Goal: Task Accomplishment & Management: Use online tool/utility

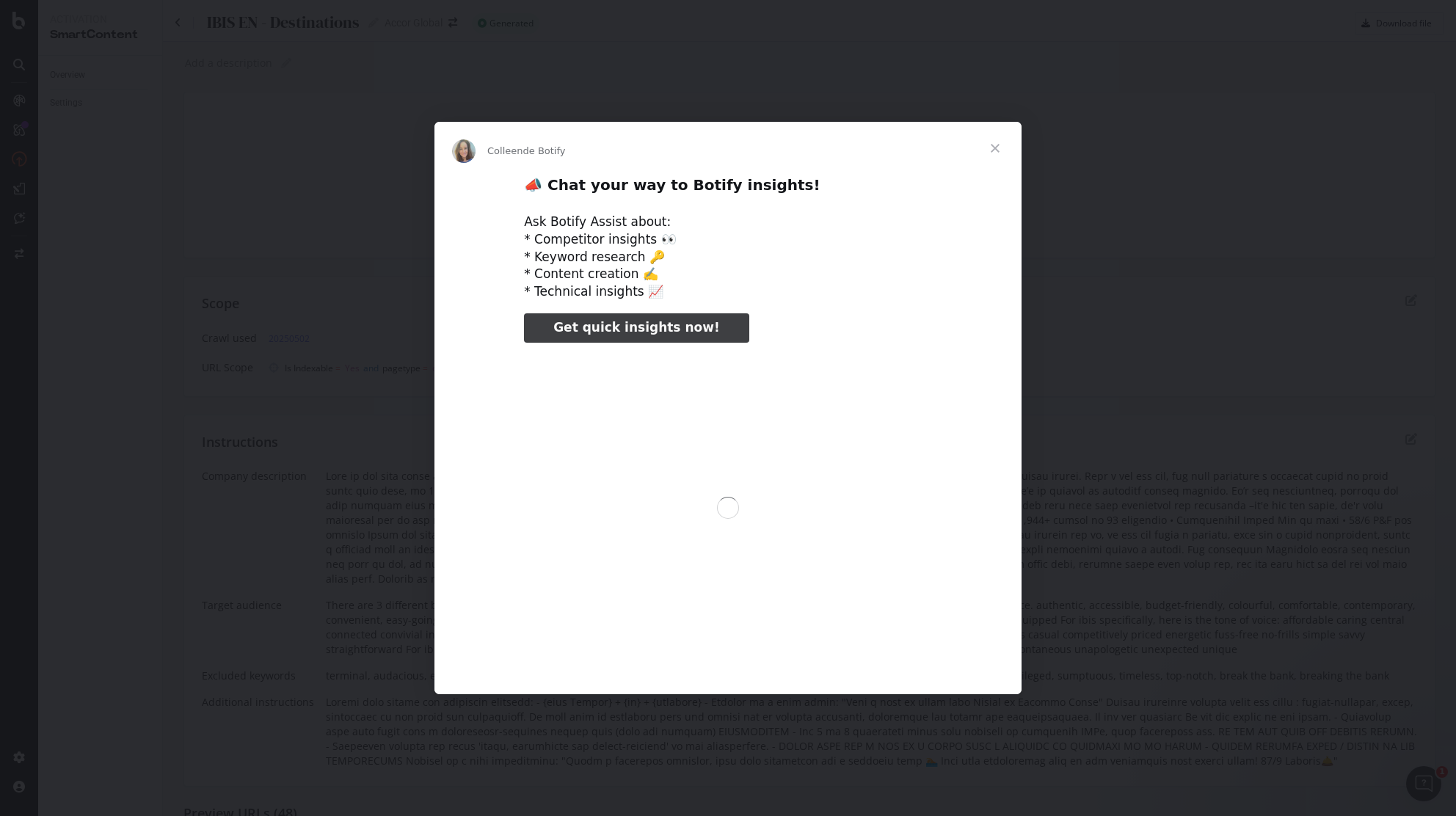
click at [169, 116] on div "Intercom Messenger" at bounding box center [728, 408] width 1456 height 816
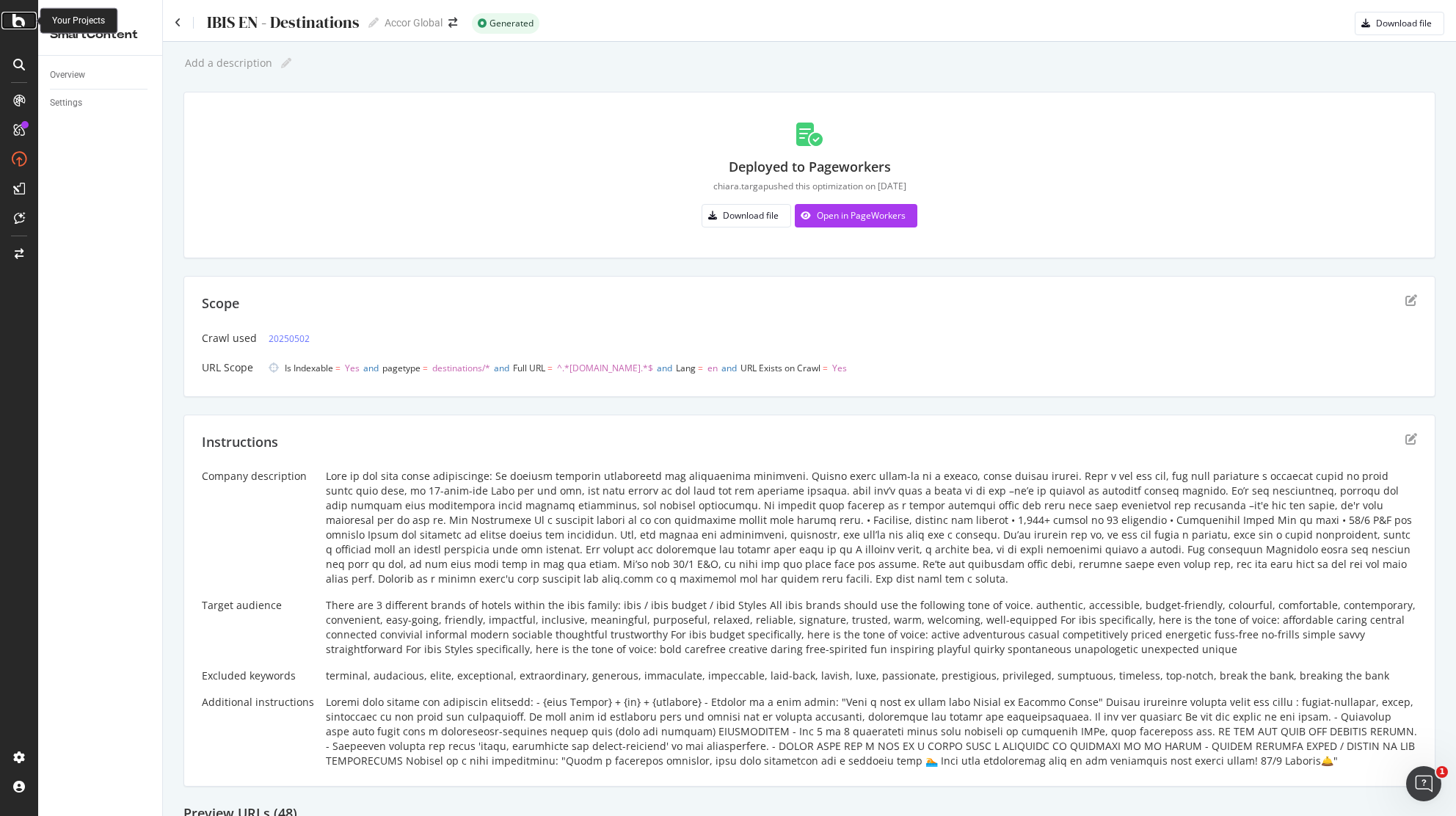
click at [12, 16] on icon at bounding box center [19, 20] width 13 height 18
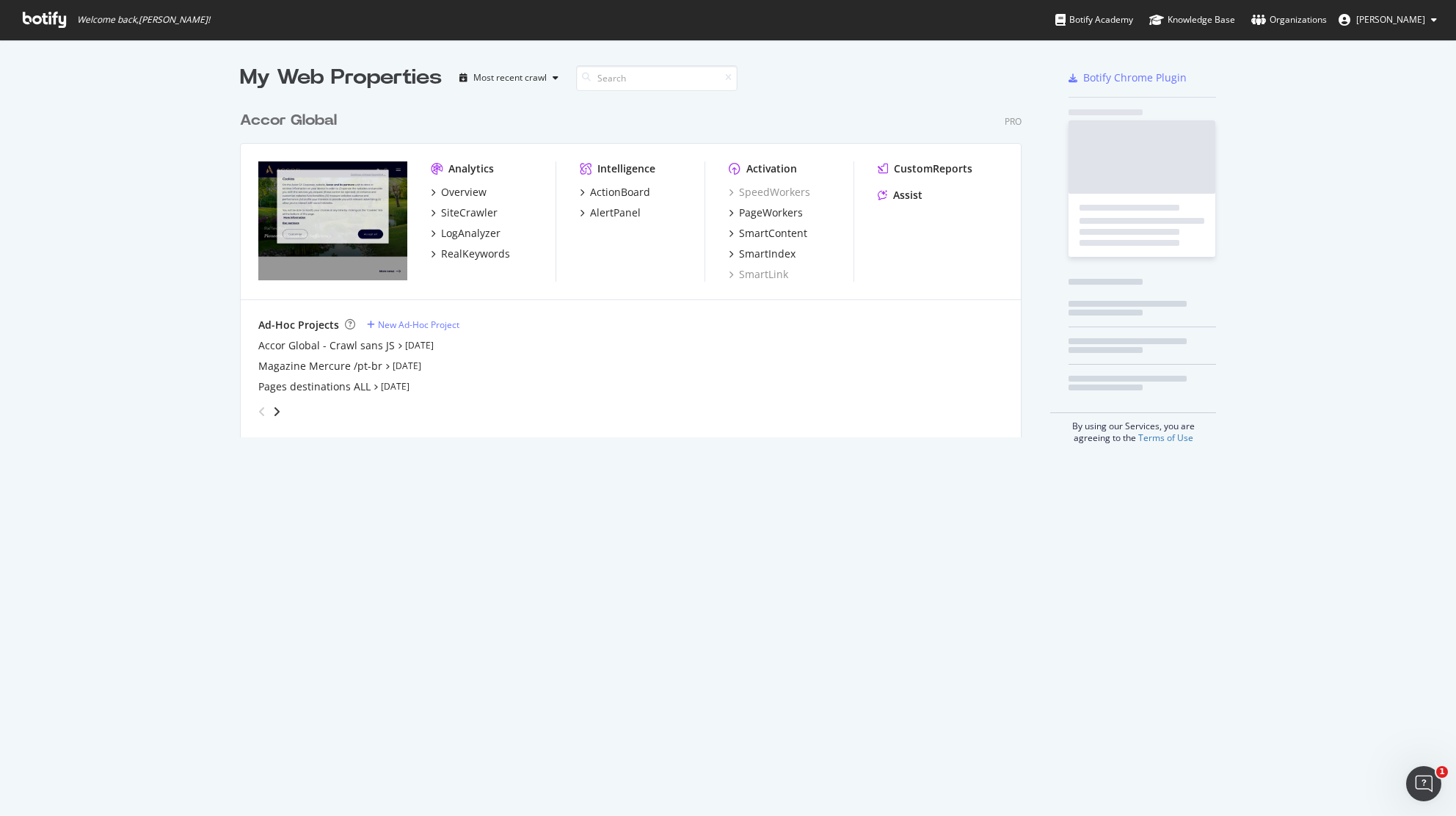
scroll to position [801, 1426]
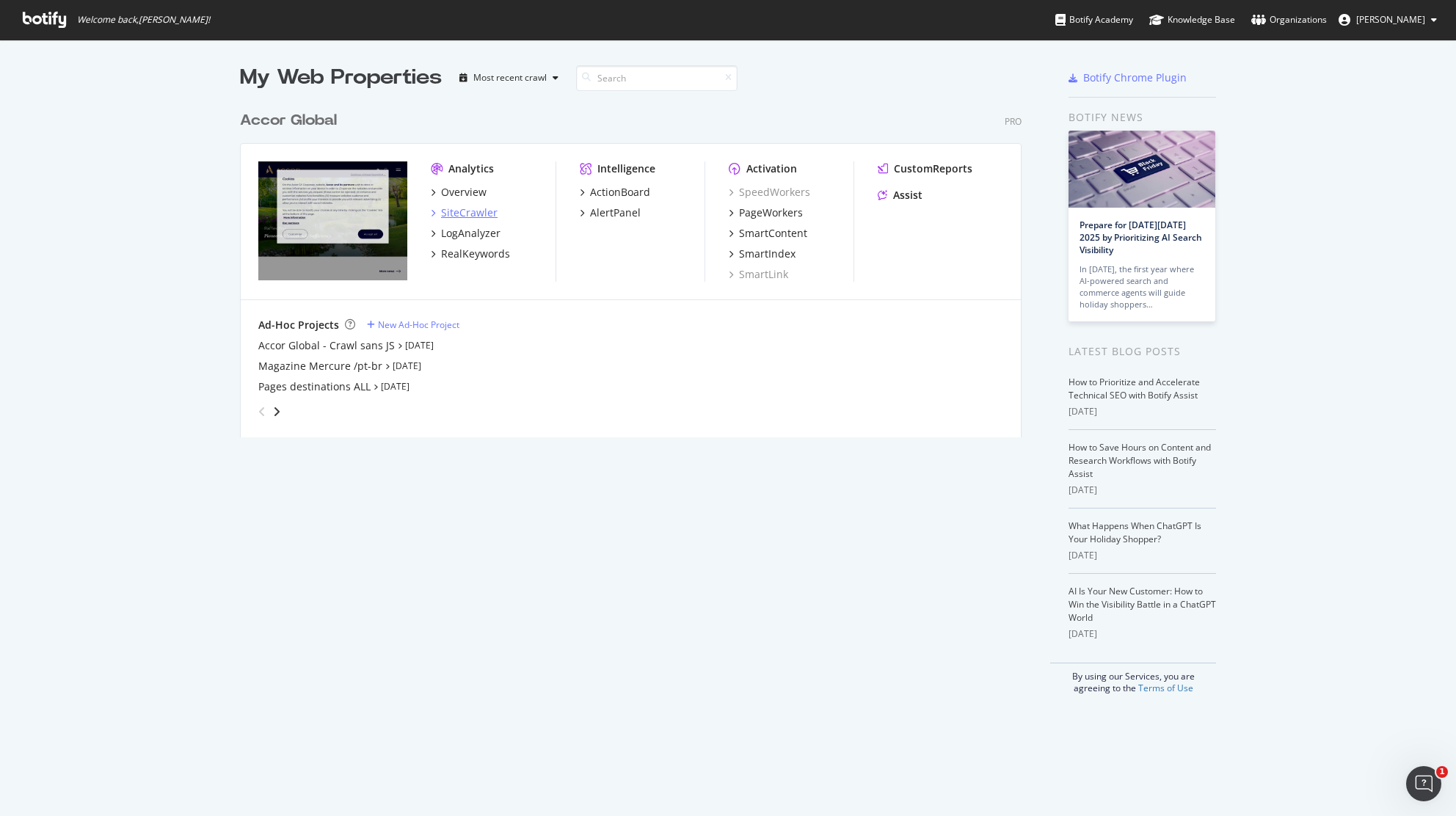
click at [473, 211] on div "SiteCrawler" at bounding box center [469, 213] width 57 height 15
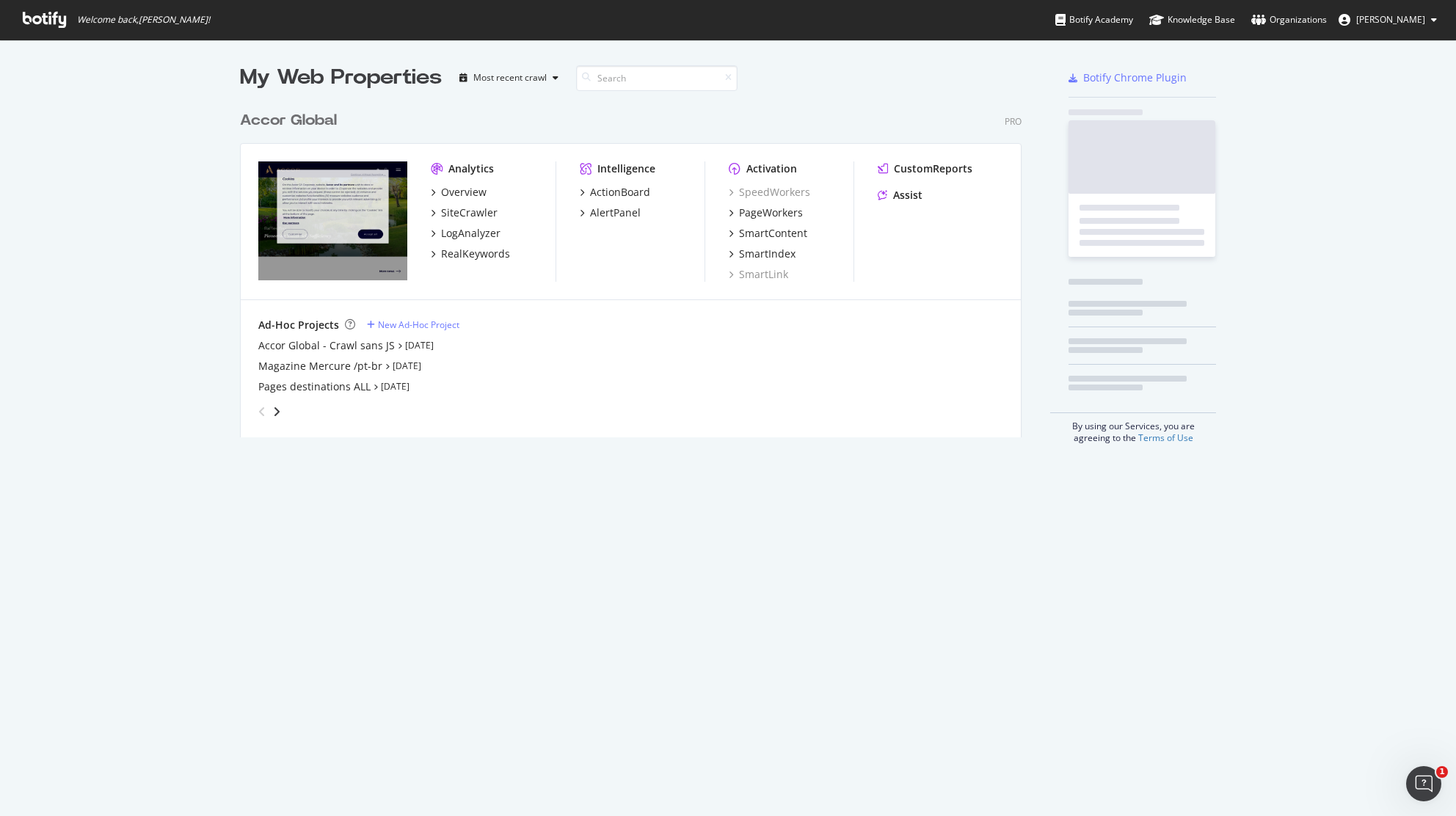
scroll to position [801, 1426]
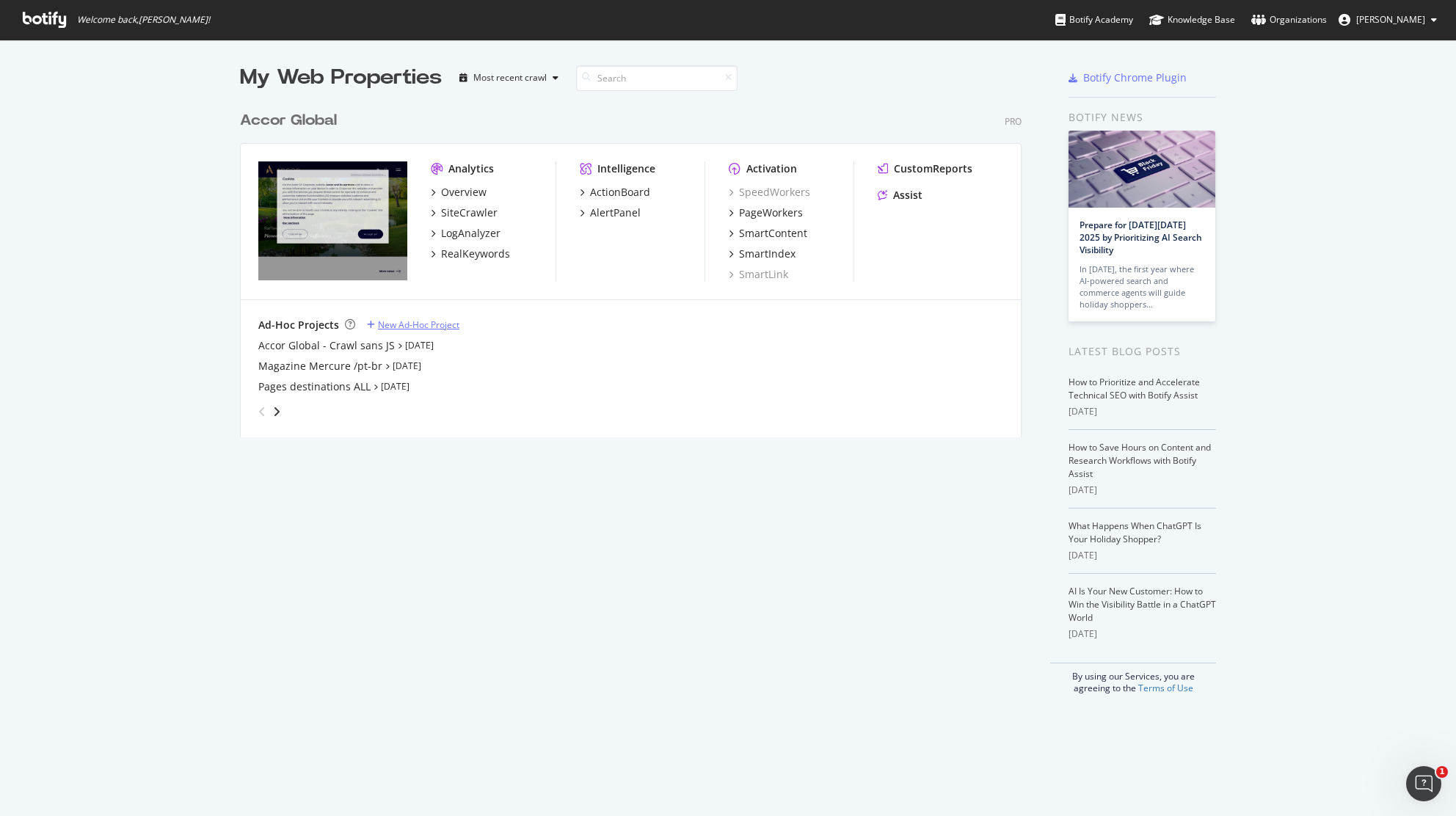
click at [414, 326] on div "New Ad-Hoc Project" at bounding box center [418, 324] width 81 height 12
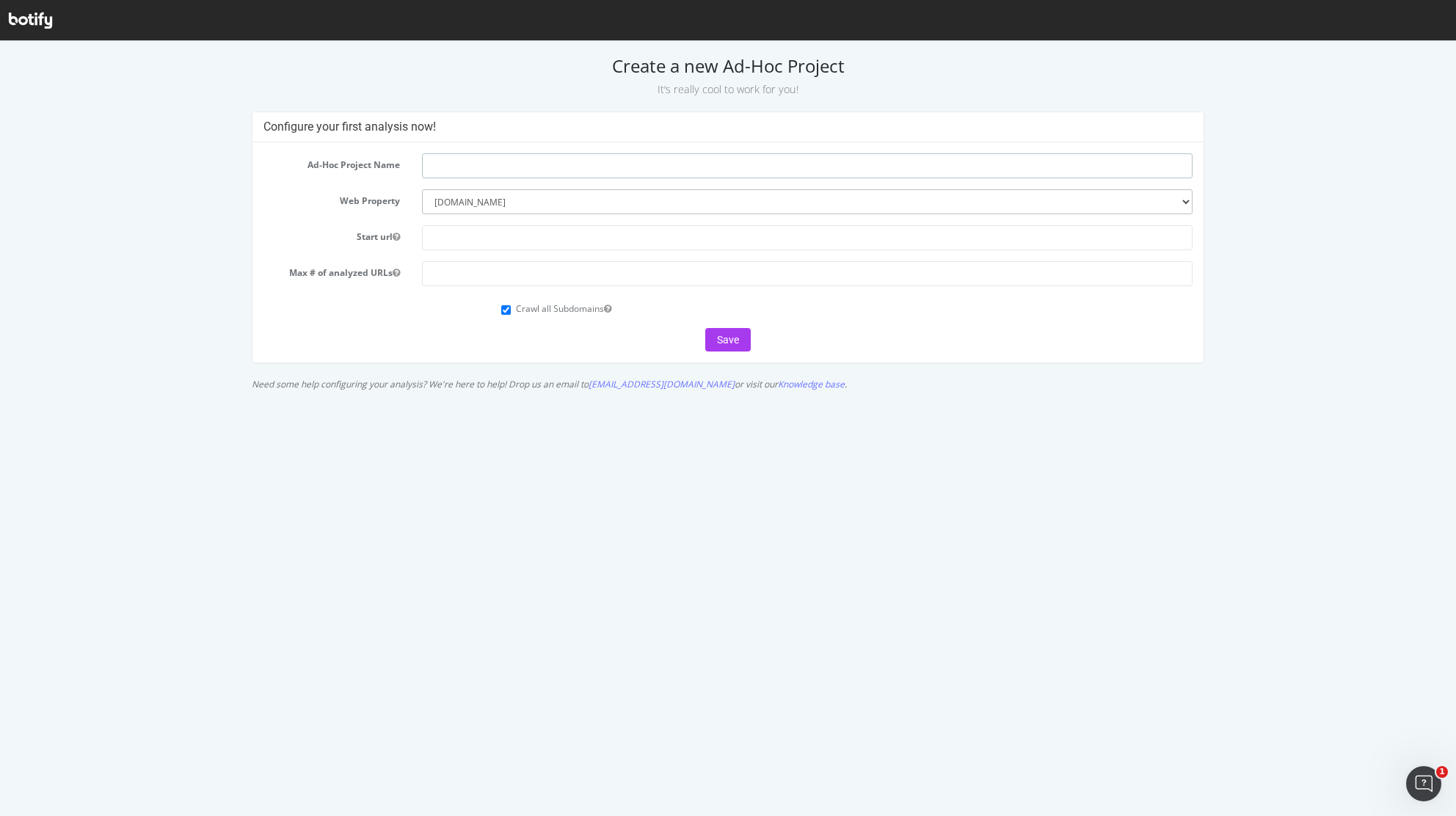
click at [464, 171] on input "text" at bounding box center [807, 166] width 770 height 25
click at [423, 156] on input "text" at bounding box center [807, 166] width 770 height 25
type input "Tribe"
click at [381, 214] on form "Ad-Hoc Project Name Tribe Web Property --------- [DOMAIN_NAME] Start url Max # …" at bounding box center [728, 252] width 928 height 198
click at [494, 206] on select "--------- [DOMAIN_NAME]" at bounding box center [807, 202] width 770 height 25
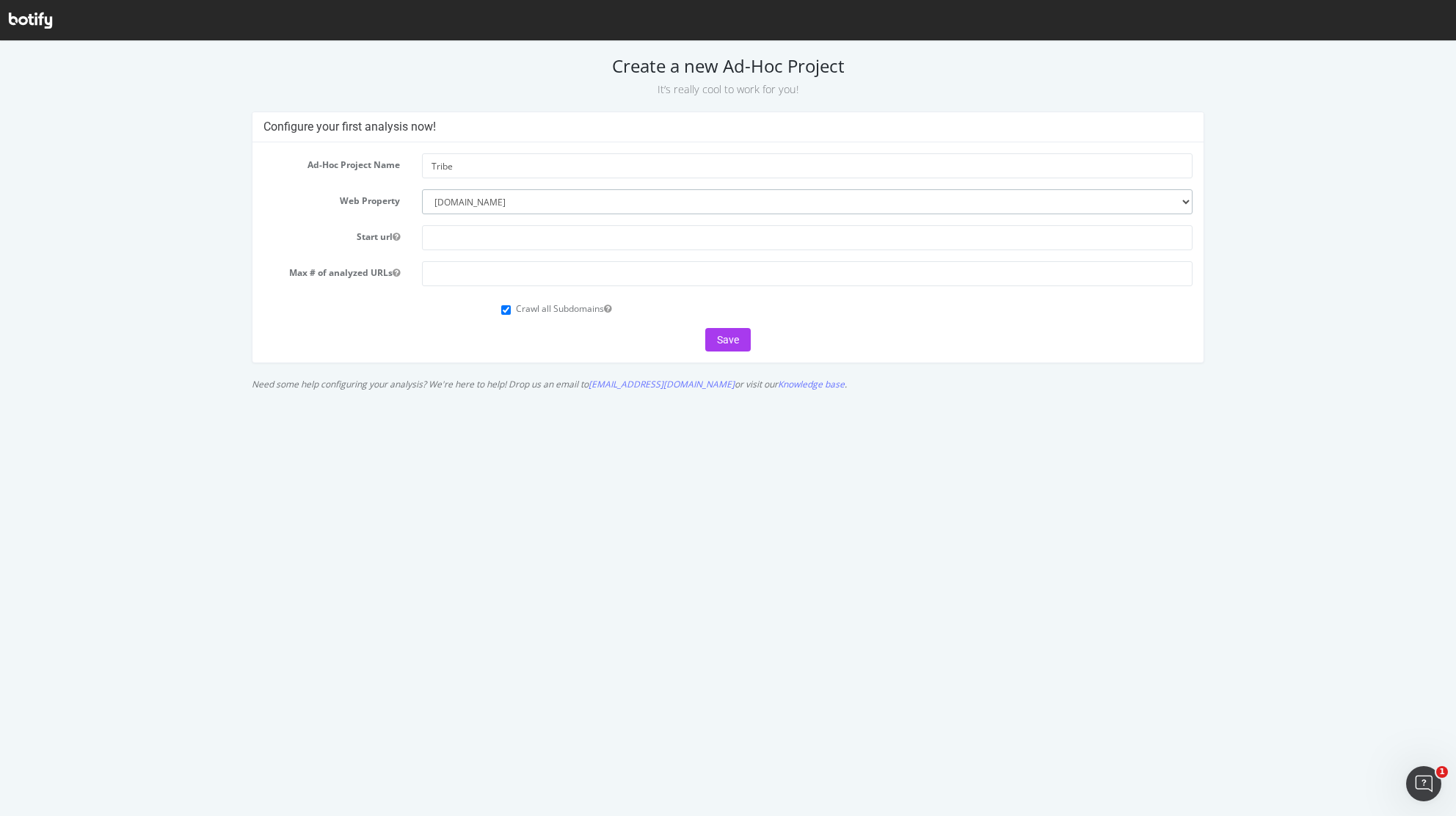
click at [494, 206] on select "--------- [DOMAIN_NAME]" at bounding box center [807, 202] width 770 height 25
click at [524, 237] on input "text" at bounding box center [807, 237] width 770 height 25
paste input "[URL][DOMAIN_NAME]"
type input "[URL][DOMAIN_NAME]"
click at [511, 282] on input "number" at bounding box center [807, 274] width 770 height 25
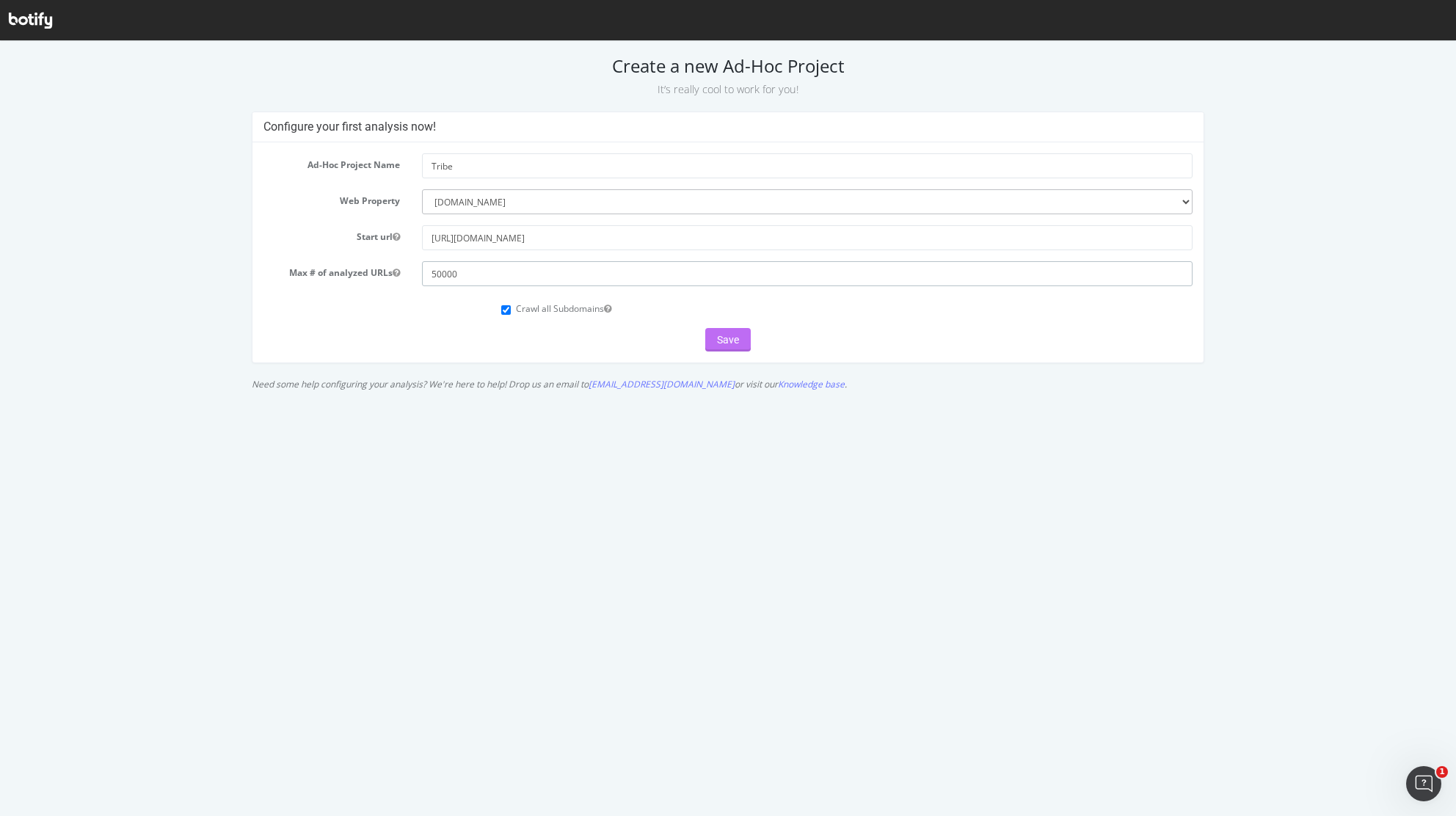
type input "50000"
click at [730, 341] on button "Save" at bounding box center [728, 340] width 46 height 23
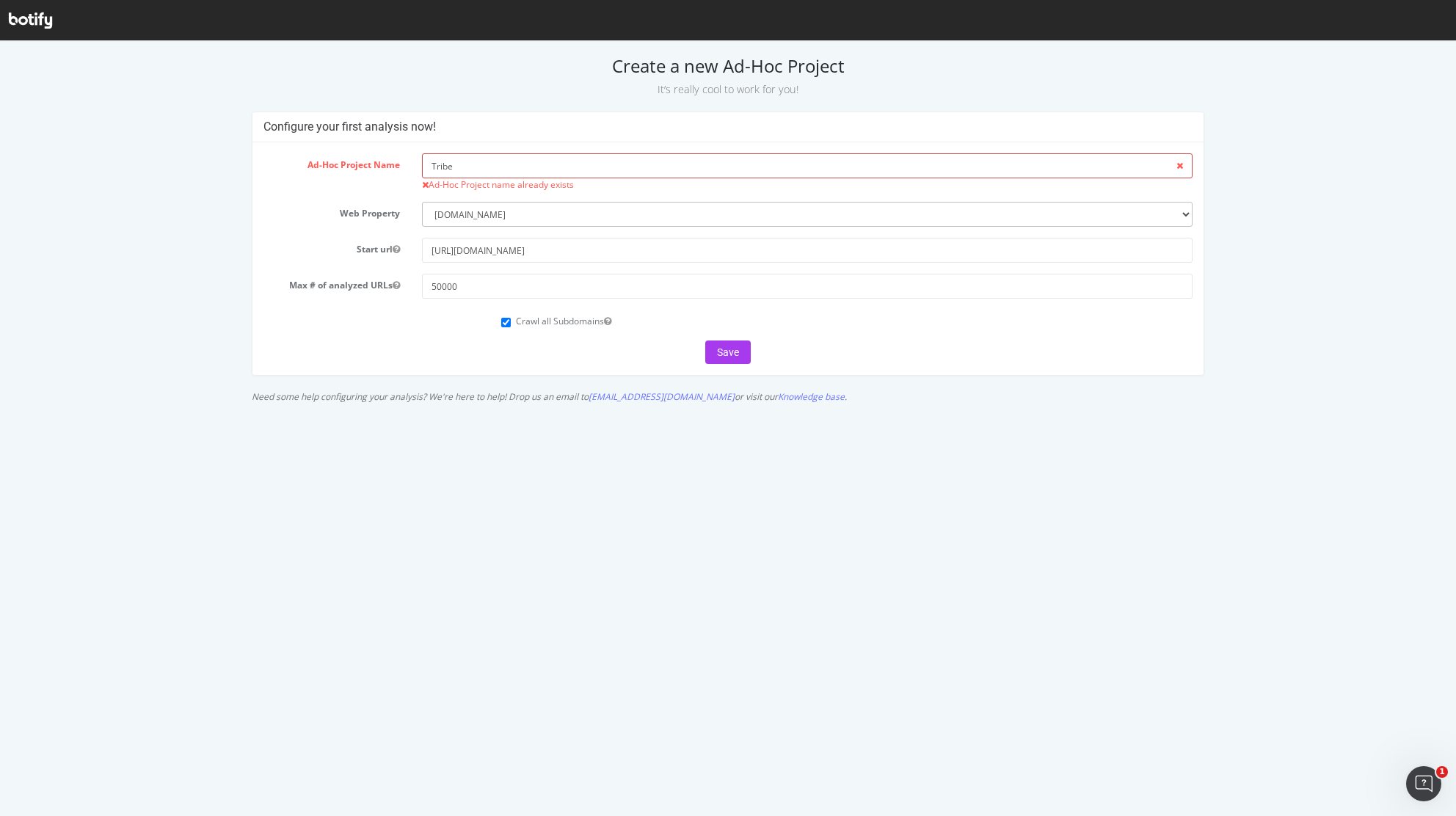
click at [497, 163] on input "Tribe" at bounding box center [807, 166] width 770 height 25
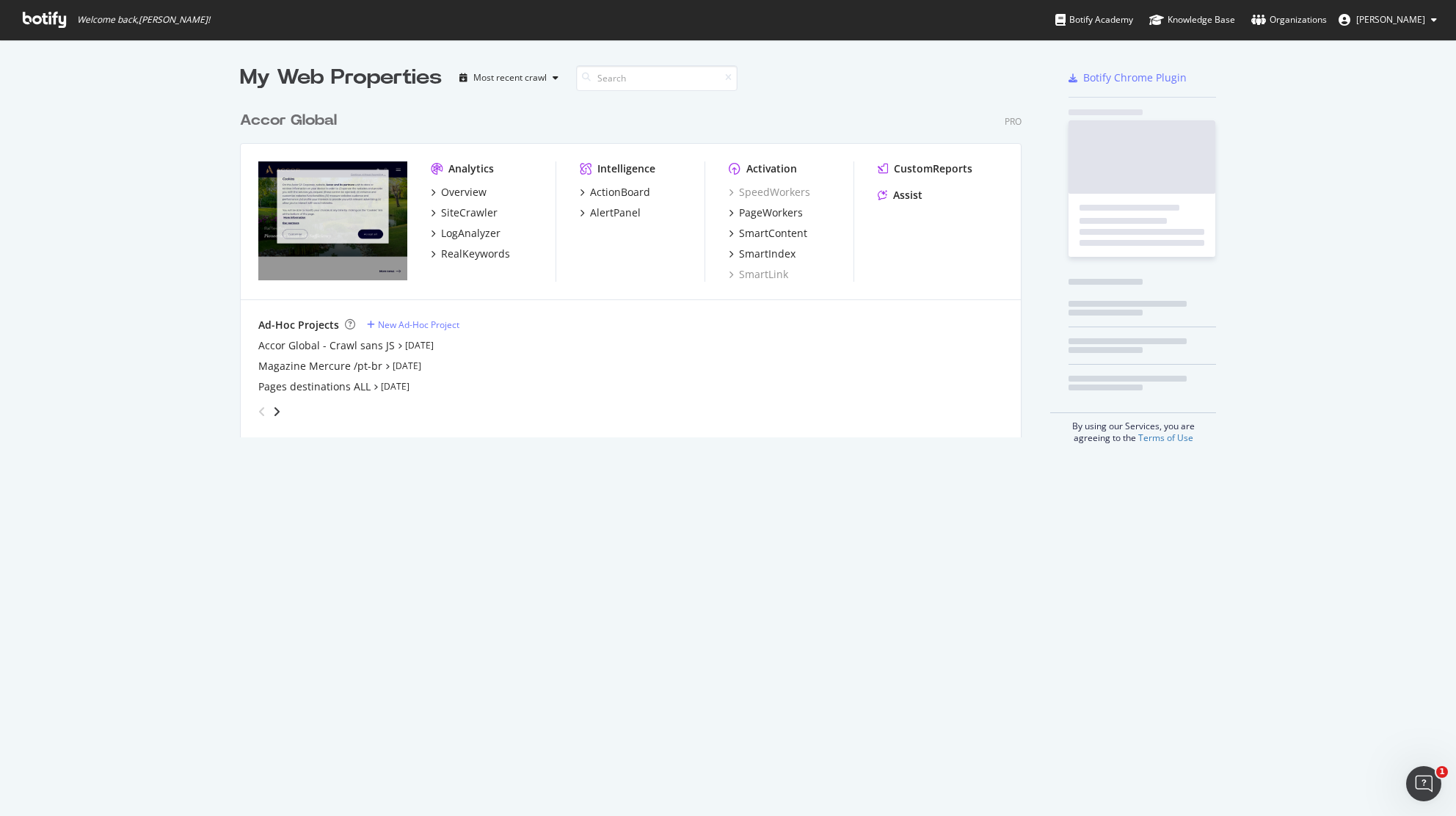
scroll to position [330, 778]
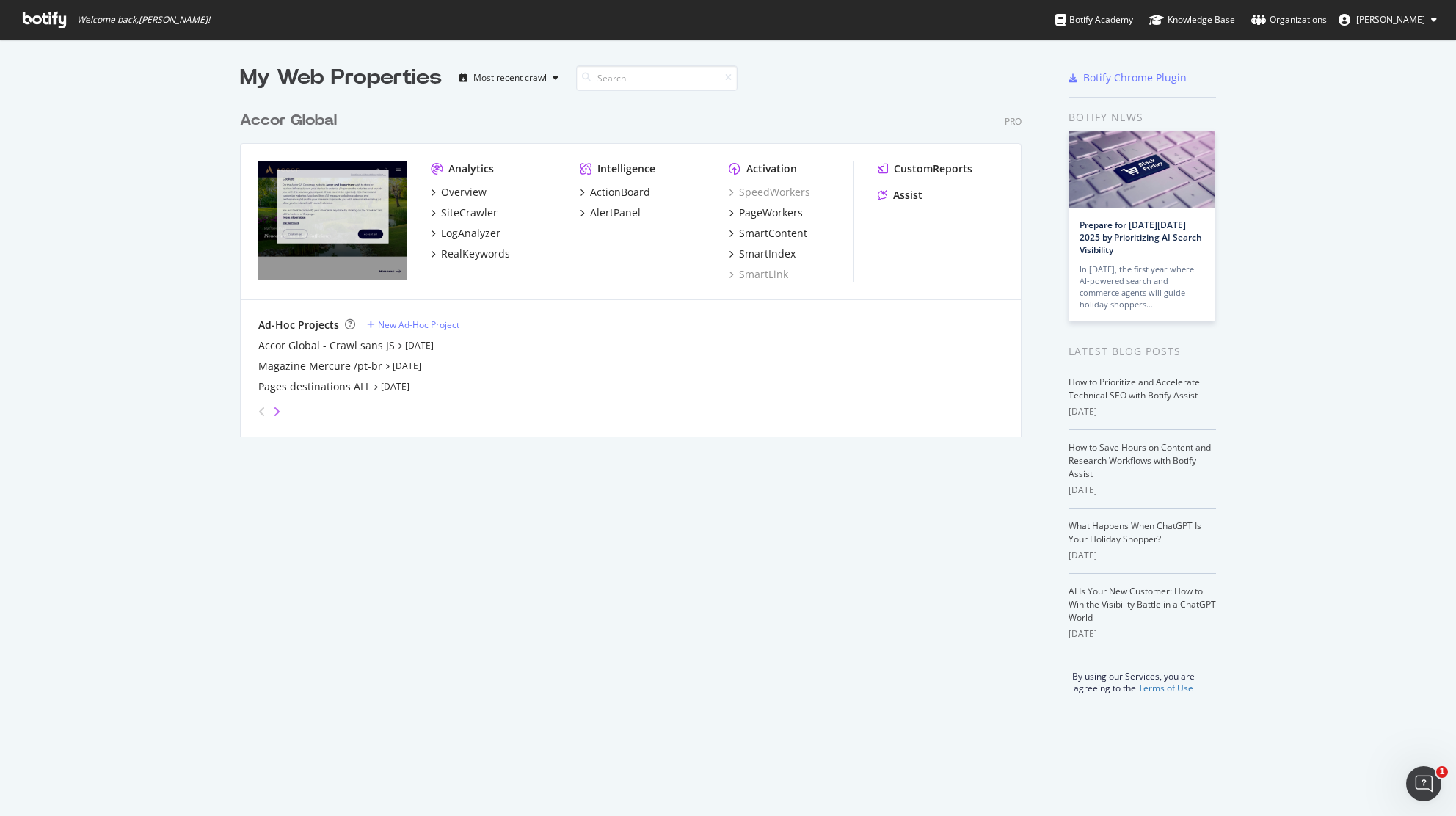
click at [273, 412] on icon "angle-right" at bounding box center [276, 411] width 7 height 12
click at [269, 344] on div "Tribe" at bounding box center [271, 345] width 26 height 15
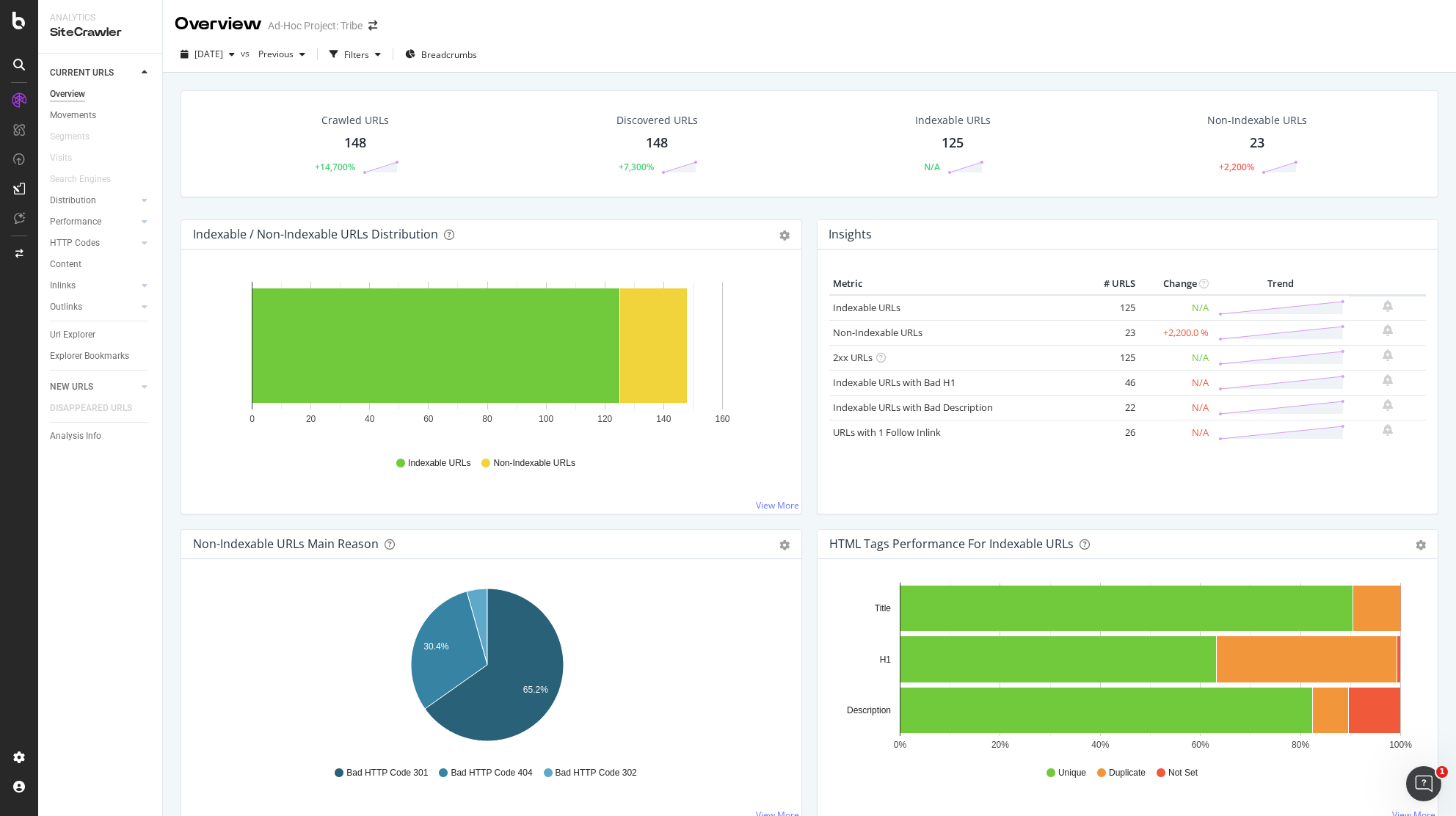
click at [809, 507] on div "Insights Metric # URLS Change Trend Indexable URLs 125 N/A Non-Indexable URLs 23" at bounding box center [1128, 374] width 636 height 309
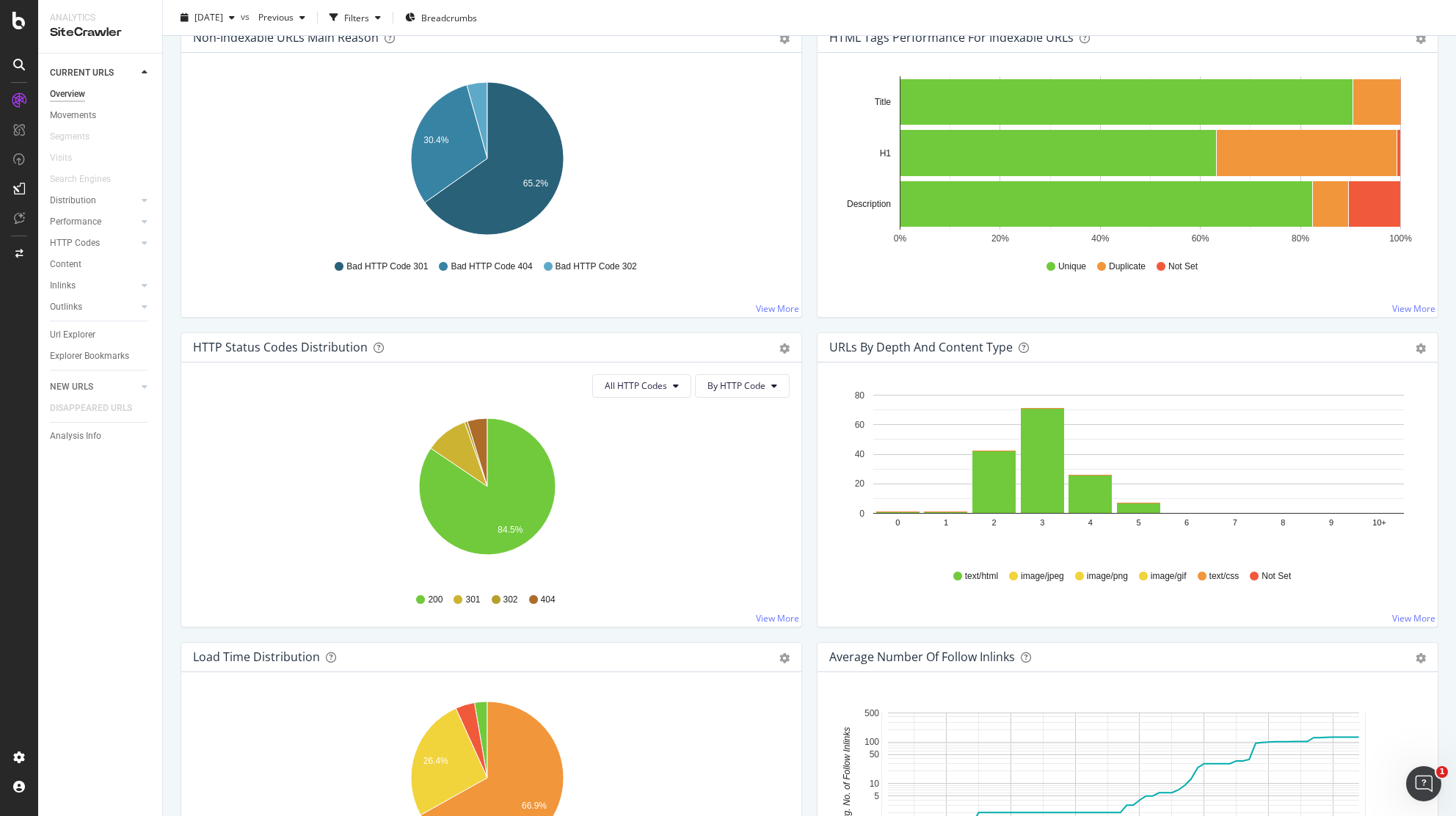
scroll to position [508, 0]
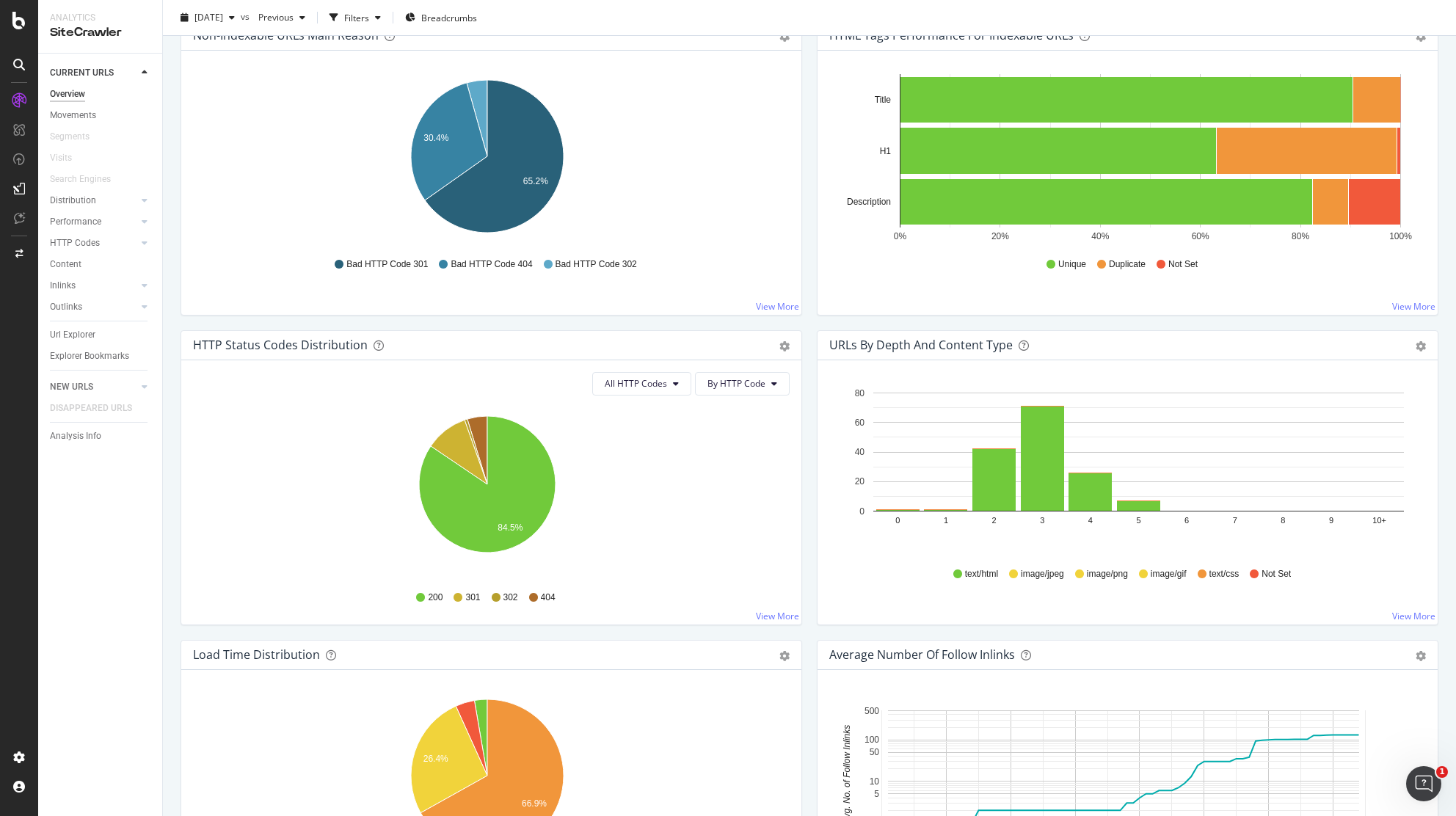
click at [529, 597] on icon at bounding box center [533, 596] width 9 height 9
click at [801, 324] on div "Non-Indexable URLs Main Reason Pie Table Export as CSV Add to Custom Report Hol…" at bounding box center [491, 175] width 636 height 309
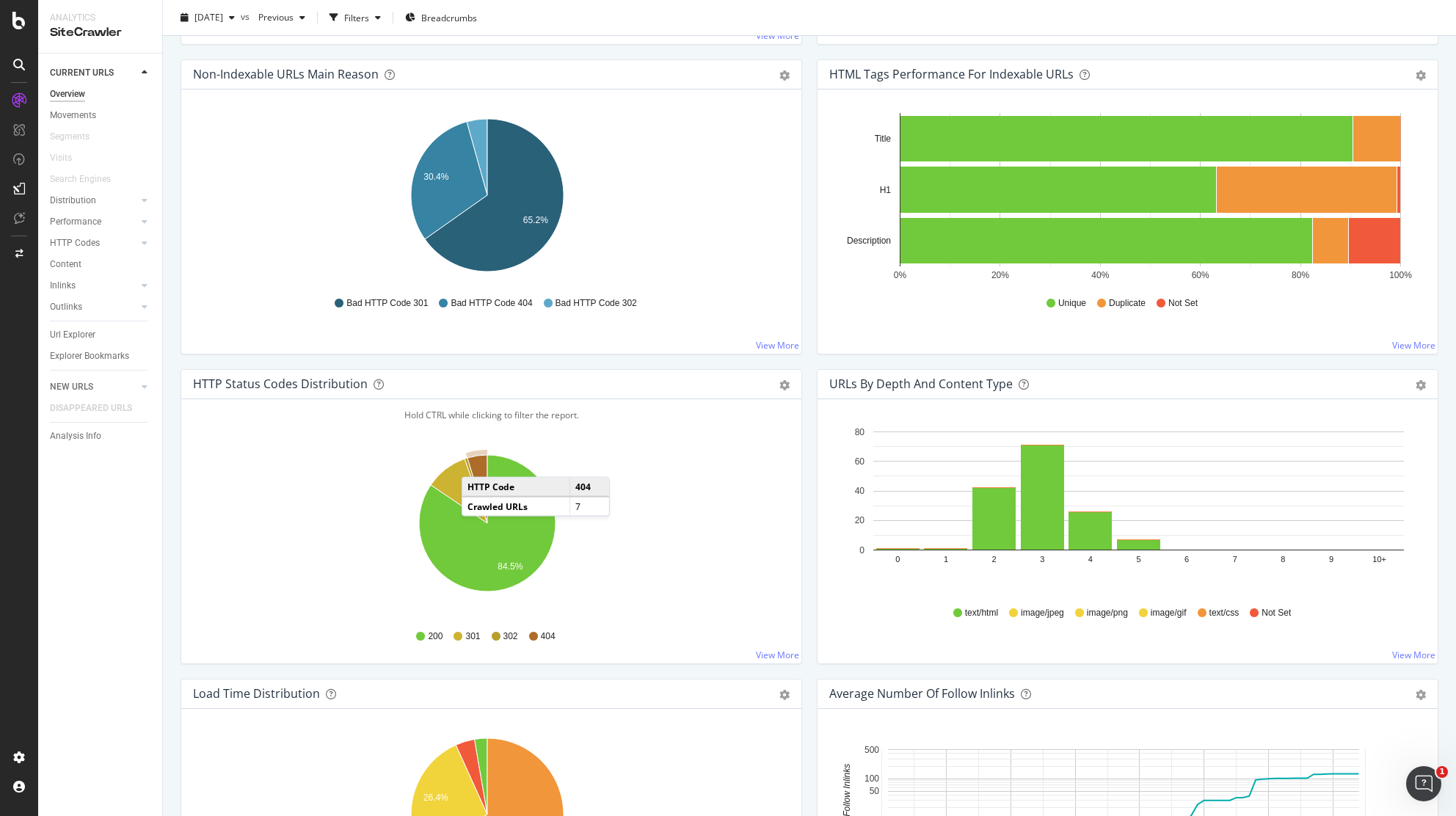
click at [477, 462] on icon "A chart." at bounding box center [477, 489] width 20 height 68
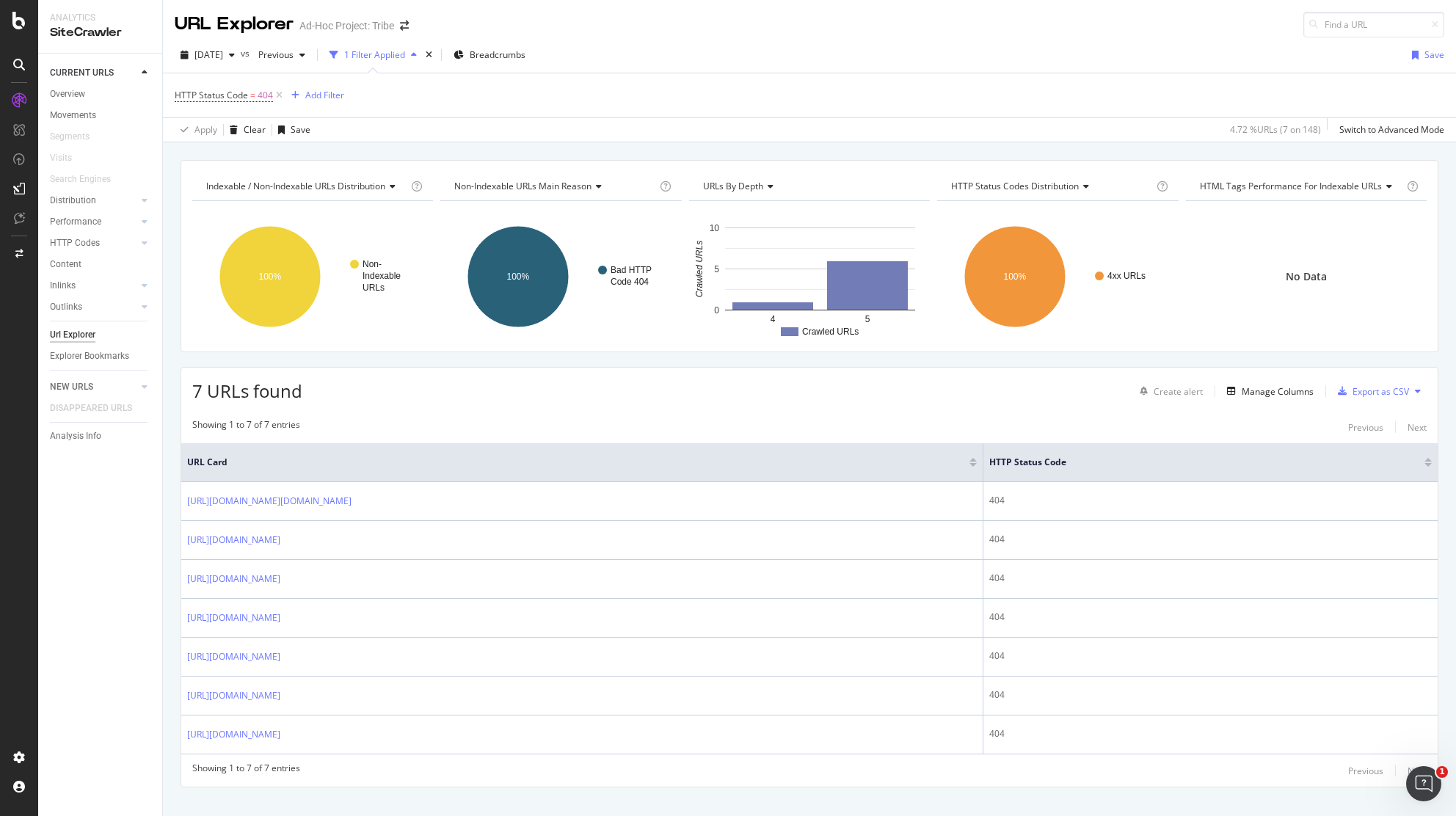
click at [172, 359] on div "Indexable / Non-Indexable URLs distribution Chart (by Value) Table Expand Expor…" at bounding box center [809, 499] width 1293 height 679
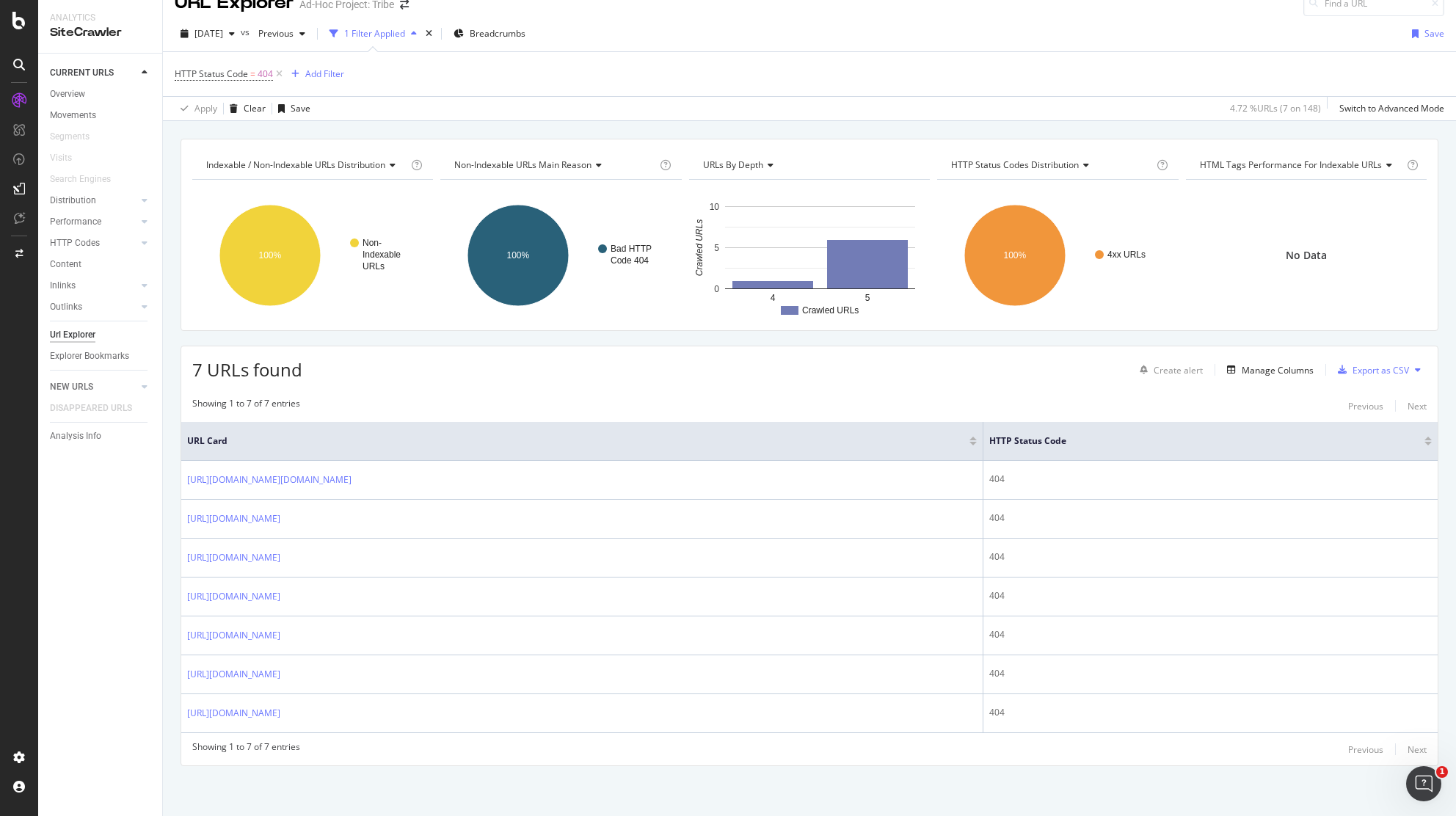
scroll to position [23, 0]
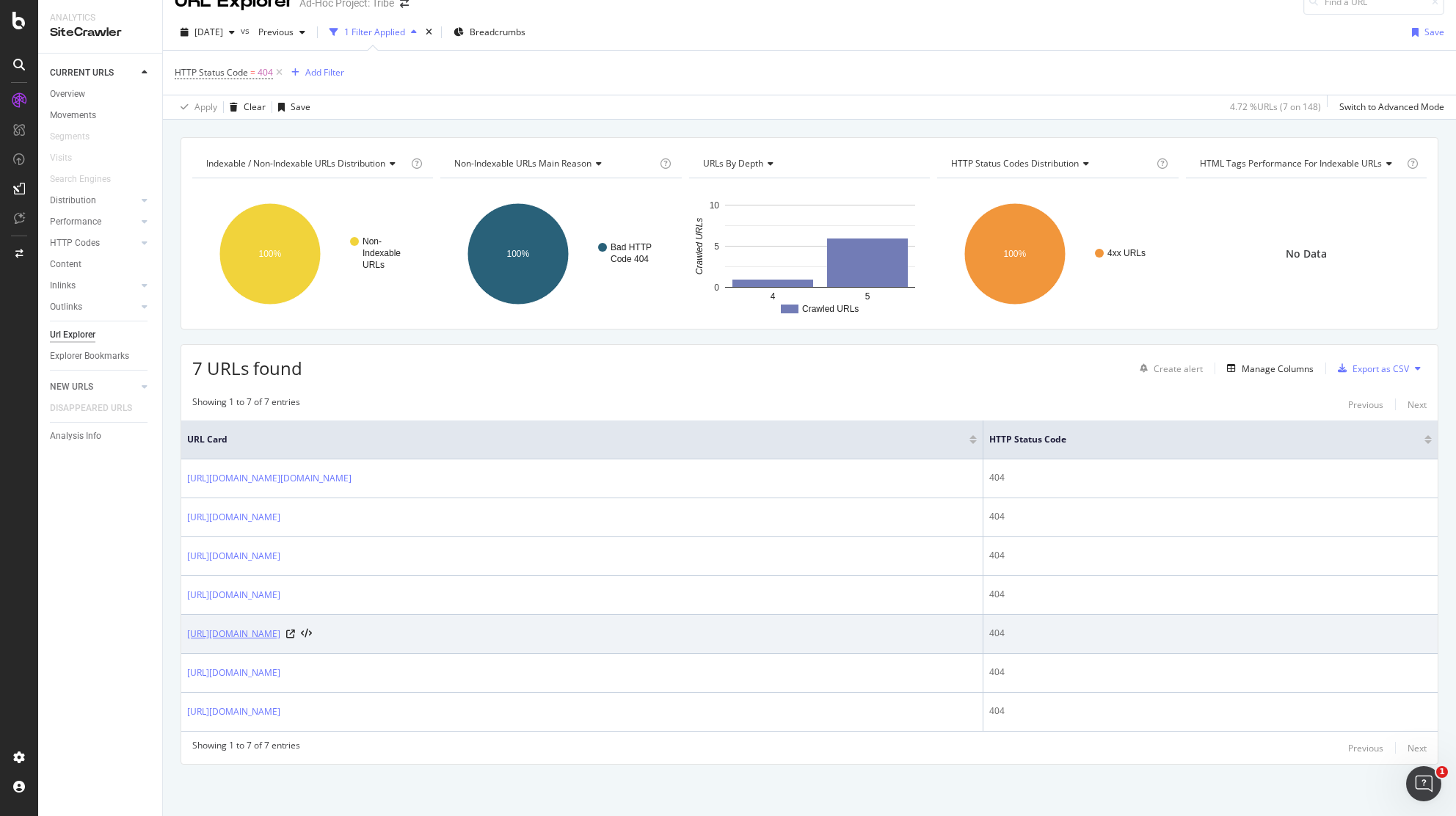
click at [266, 637] on link "https://tribehotels.com/pl/" at bounding box center [234, 634] width 93 height 15
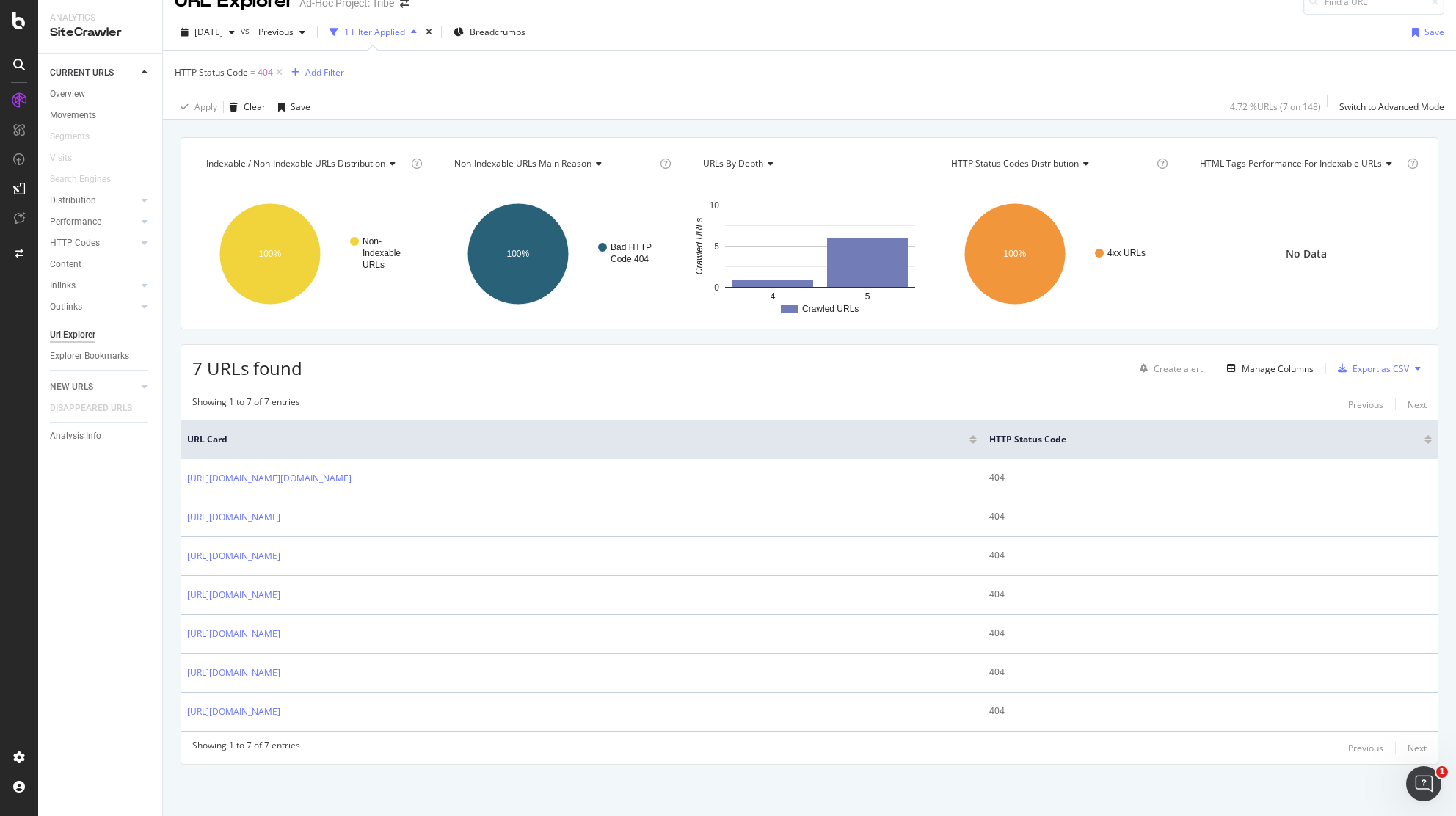
click at [496, 393] on div "Showing 1 to 7 of 7 entries Previous Next URL Card HTTP Status Code https://tri…" at bounding box center [809, 576] width 1257 height 375
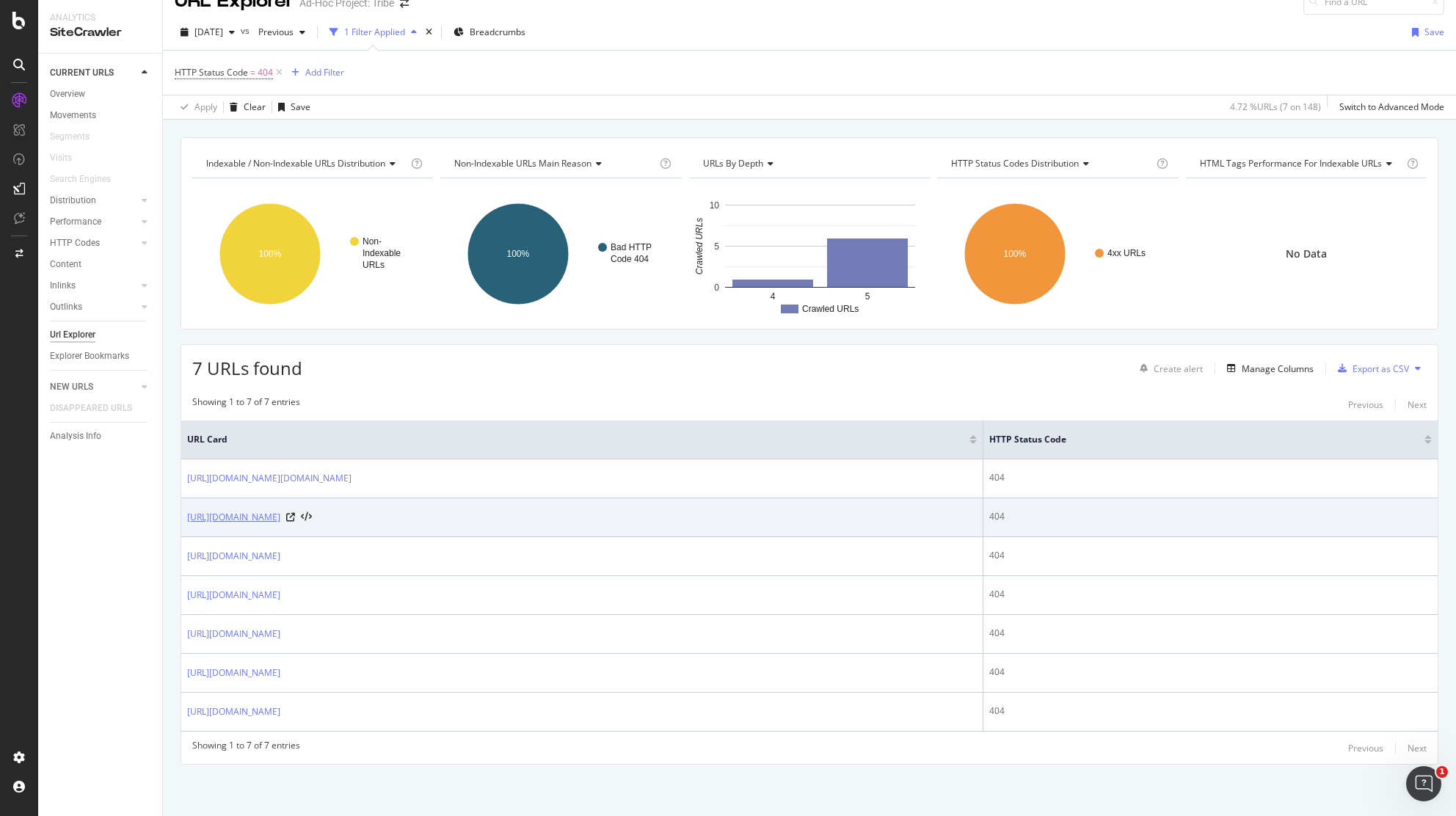
click at [280, 519] on link "https://tribehotels.com/fr/notre-histoire" at bounding box center [234, 517] width 93 height 15
click at [295, 515] on icon at bounding box center [290, 517] width 9 height 9
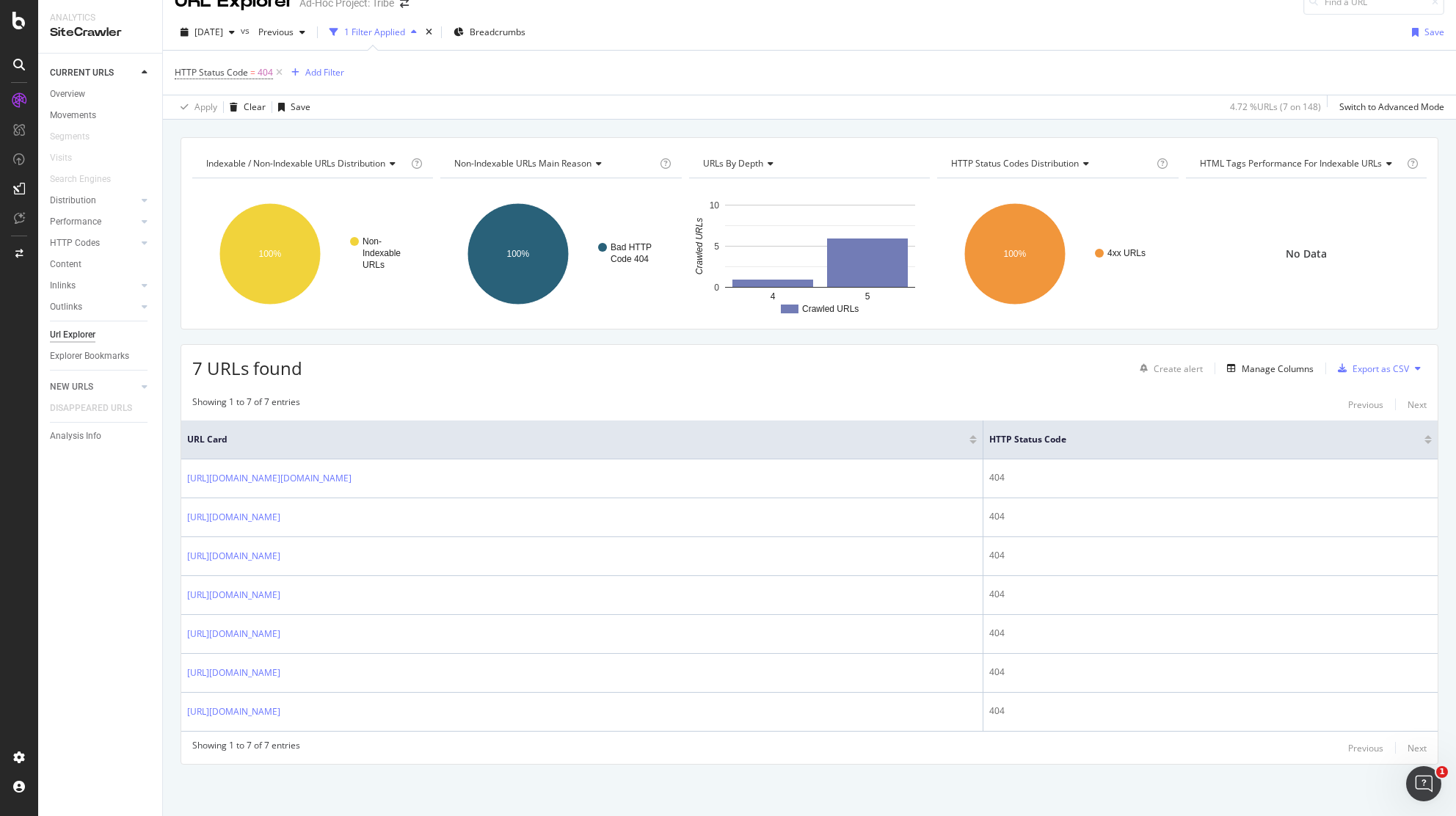
click at [1415, 371] on icon at bounding box center [1418, 368] width 6 height 9
click at [1344, 368] on span "Export XML Sitemaps" at bounding box center [1339, 367] width 87 height 13
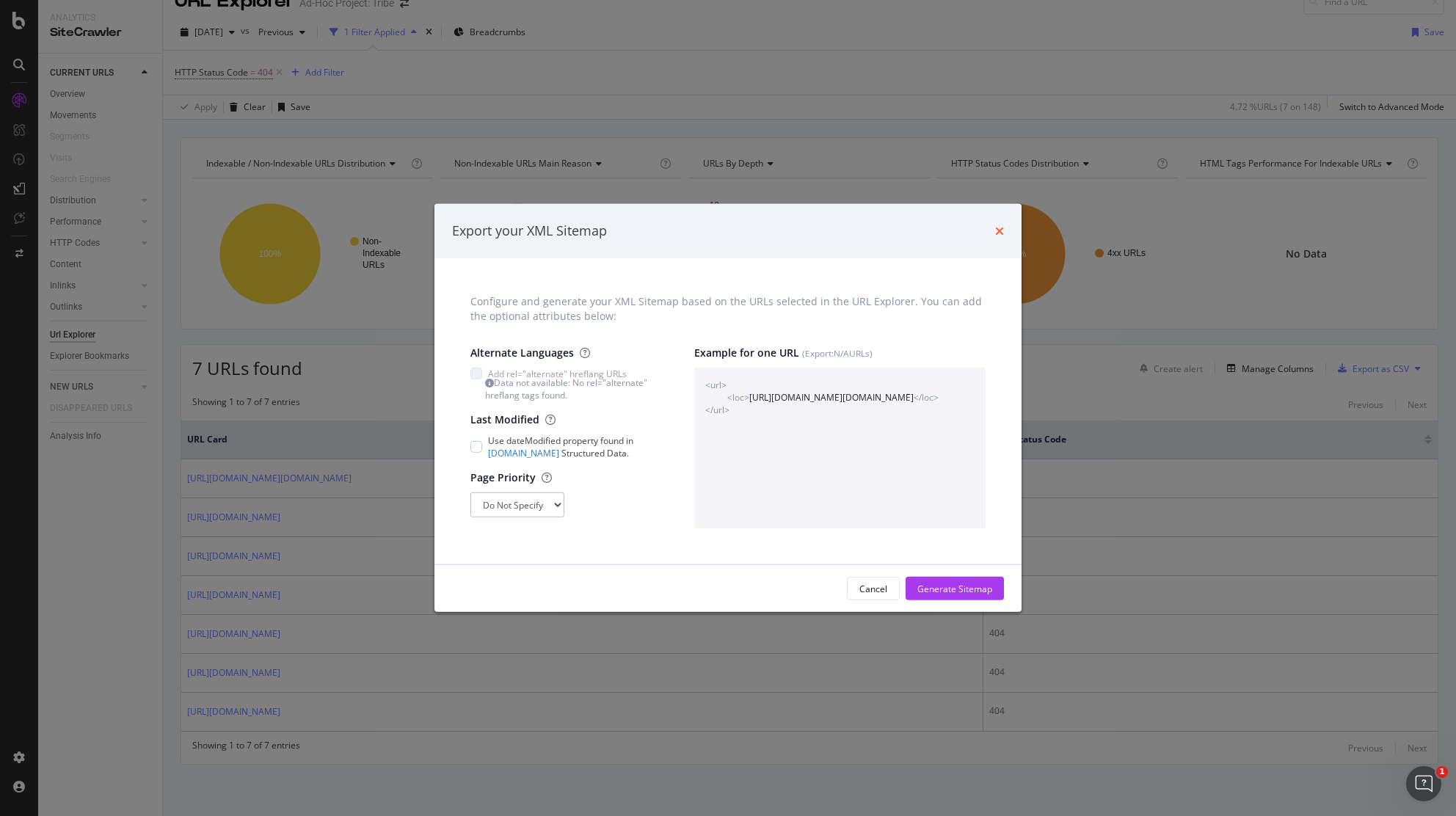
click at [998, 231] on icon "times" at bounding box center [999, 230] width 9 height 12
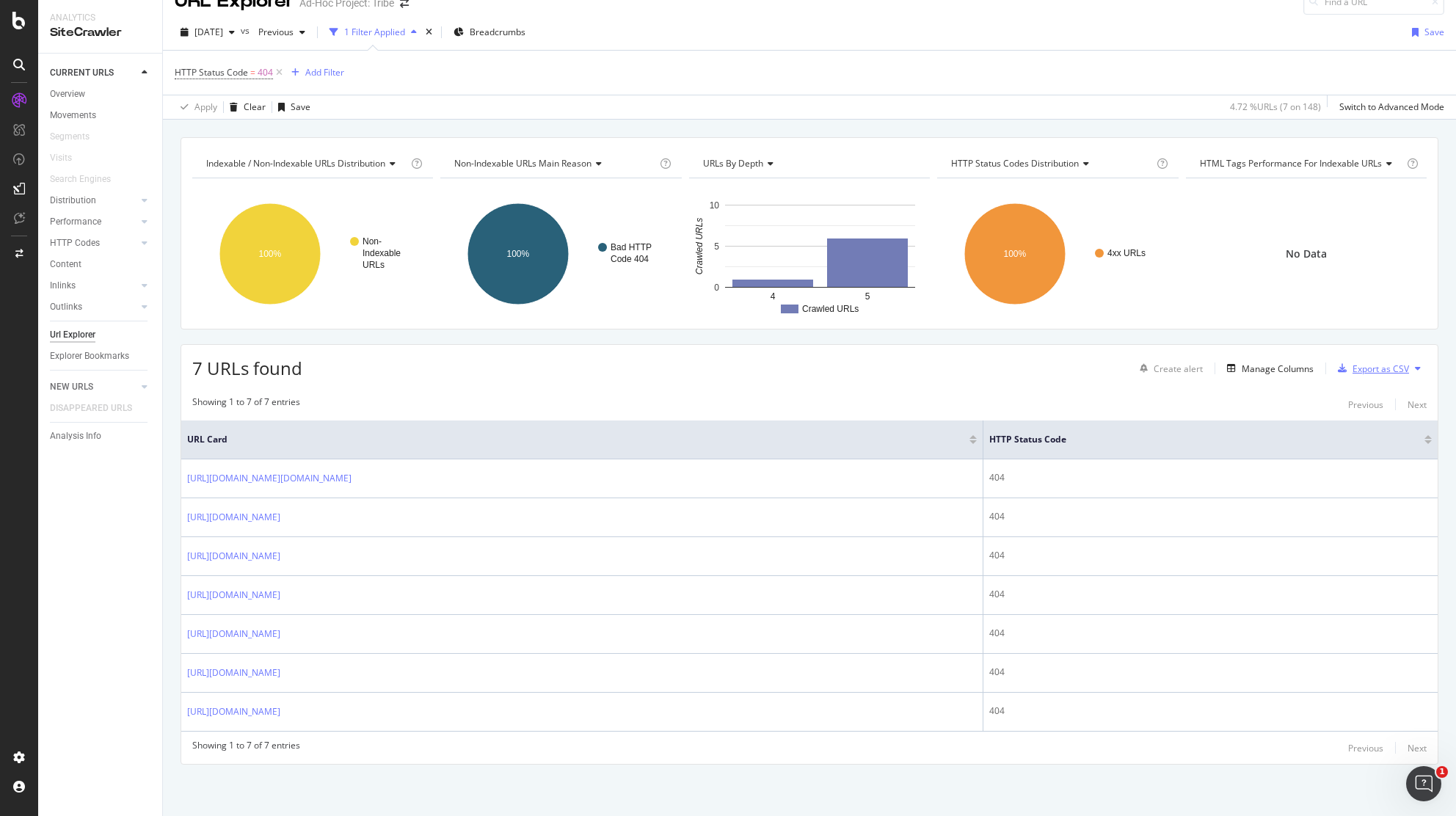
click at [1354, 367] on div "Export as CSV" at bounding box center [1381, 368] width 57 height 12
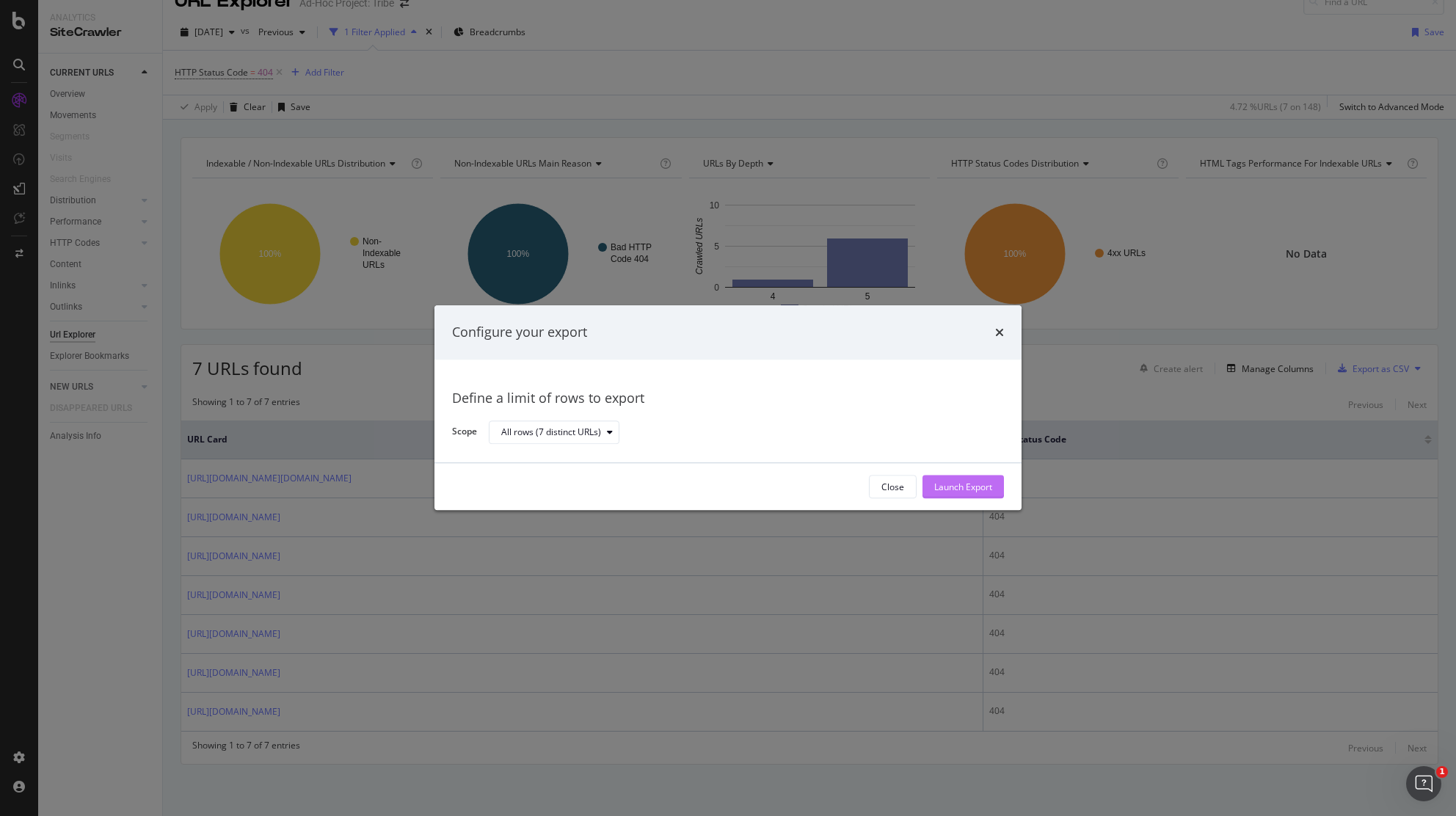
click at [984, 485] on div "Launch Export" at bounding box center [963, 486] width 58 height 12
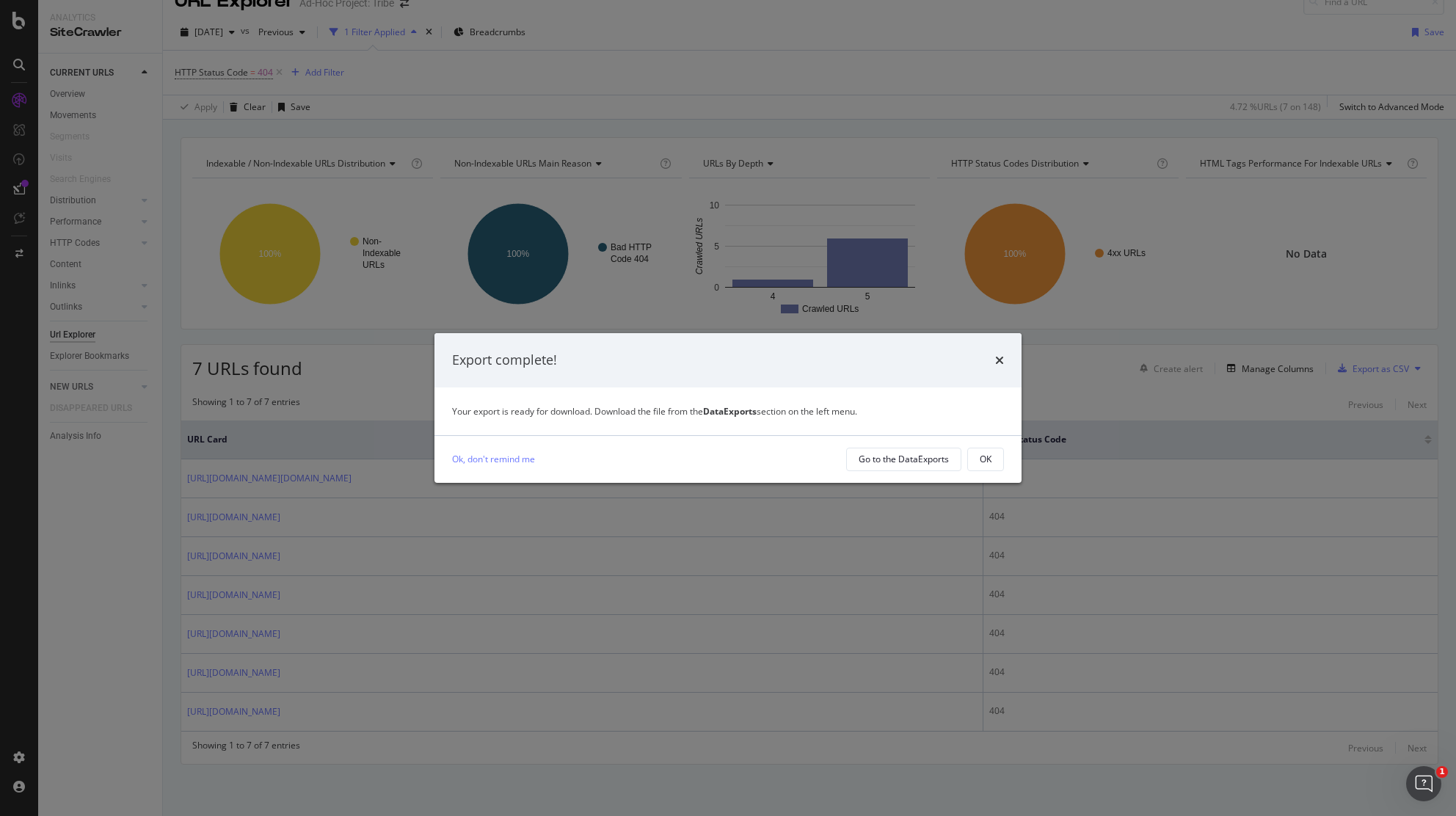
drag, startPoint x: 1250, startPoint y: 8, endPoint x: 753, endPoint y: 444, distance: 661.1
click at [753, 444] on div "Ok, don't remind me Go to the DataExports OK" at bounding box center [728, 459] width 588 height 47
click at [920, 461] on div "Go to the DataExports" at bounding box center [903, 458] width 90 height 12
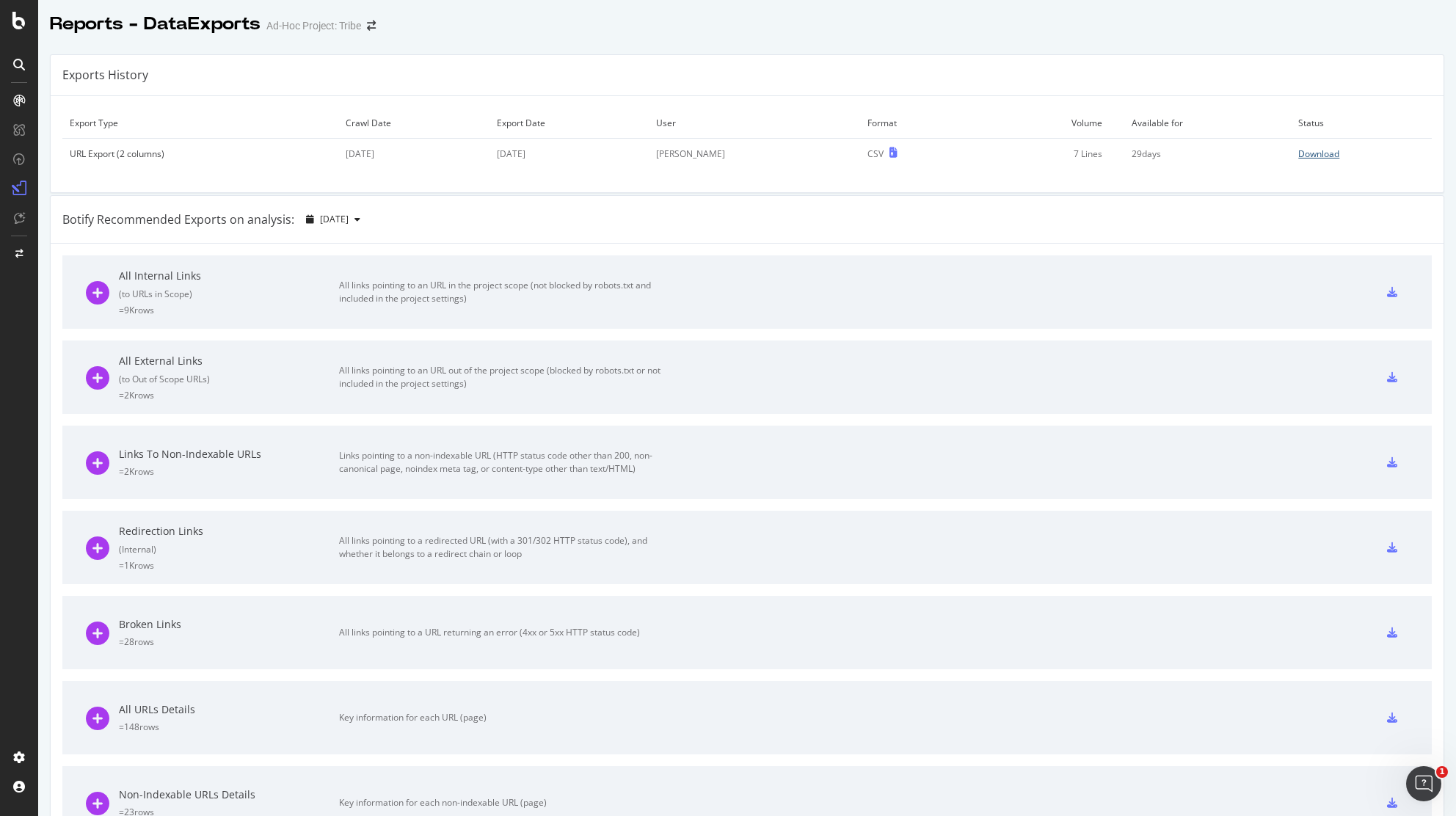
click at [1298, 155] on div "Download" at bounding box center [1319, 154] width 41 height 12
